Goal: Information Seeking & Learning: Learn about a topic

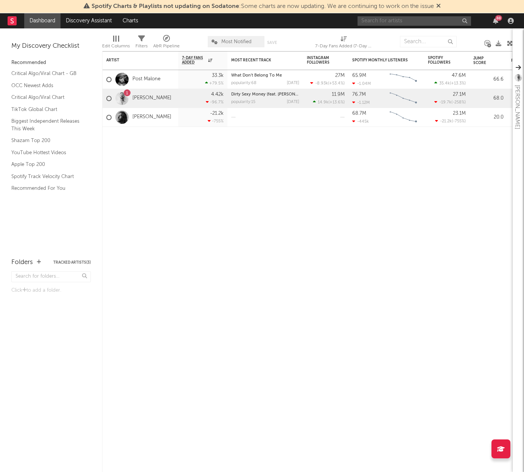
click at [385, 22] on input "text" at bounding box center [415, 20] width 114 height 9
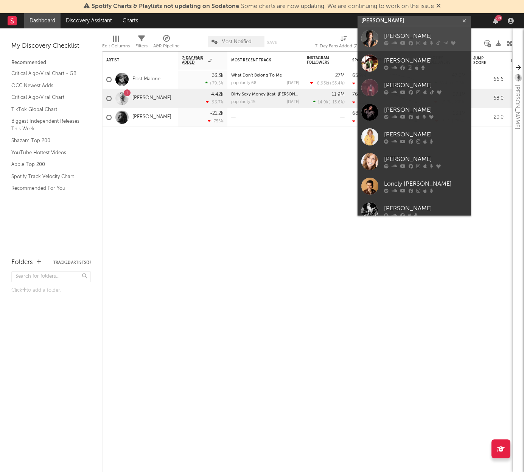
type input "[PERSON_NAME]"
click at [395, 35] on div "[PERSON_NAME]" at bounding box center [425, 35] width 83 height 9
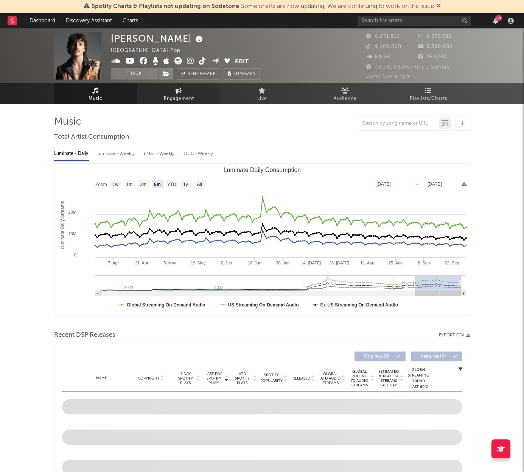
click at [191, 90] on link "Engagement" at bounding box center [178, 93] width 83 height 21
select select "1w"
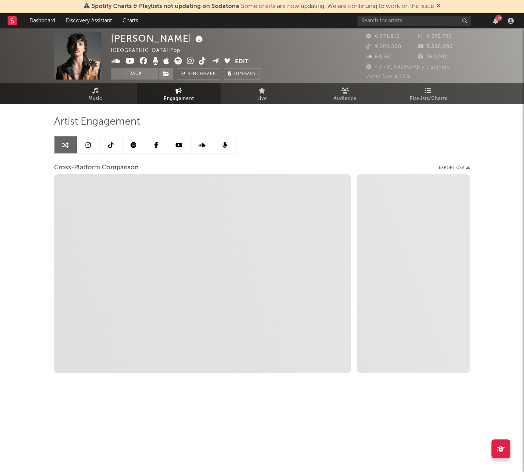
click at [84, 146] on link at bounding box center [88, 144] width 23 height 17
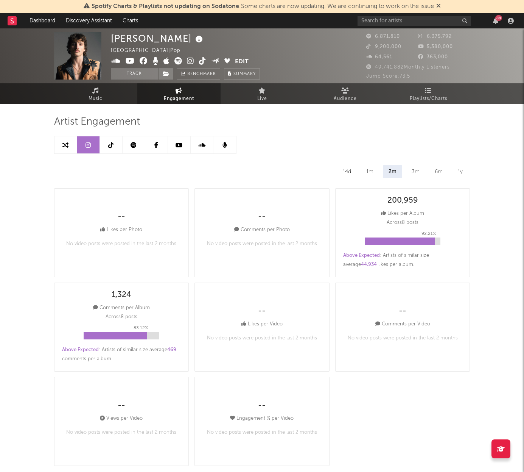
select select "6m"
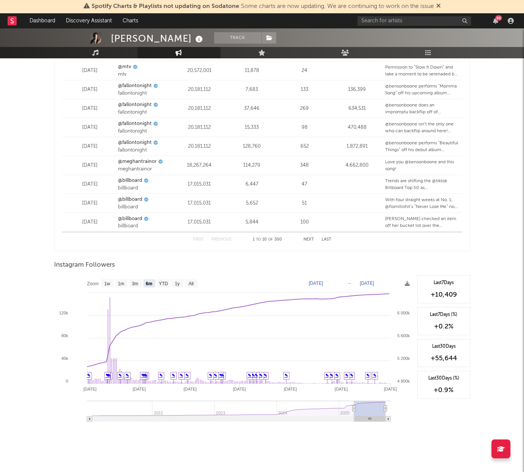
scroll to position [979, 0]
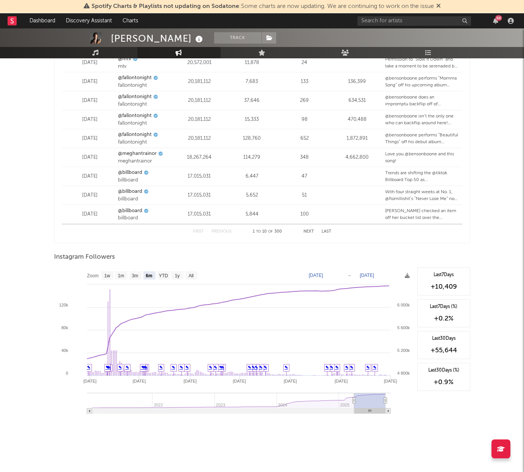
click at [323, 273] on text "[DATE]" at bounding box center [316, 275] width 14 height 5
click at [339, 273] on input "[DATE]" at bounding box center [321, 275] width 35 height 8
click at [323, 273] on text "[DATE]" at bounding box center [316, 275] width 14 height 5
click at [338, 273] on input "[DATE]" at bounding box center [321, 275] width 35 height 8
type input "[DATE]"
